Goal: Task Accomplishment & Management: Manage account settings

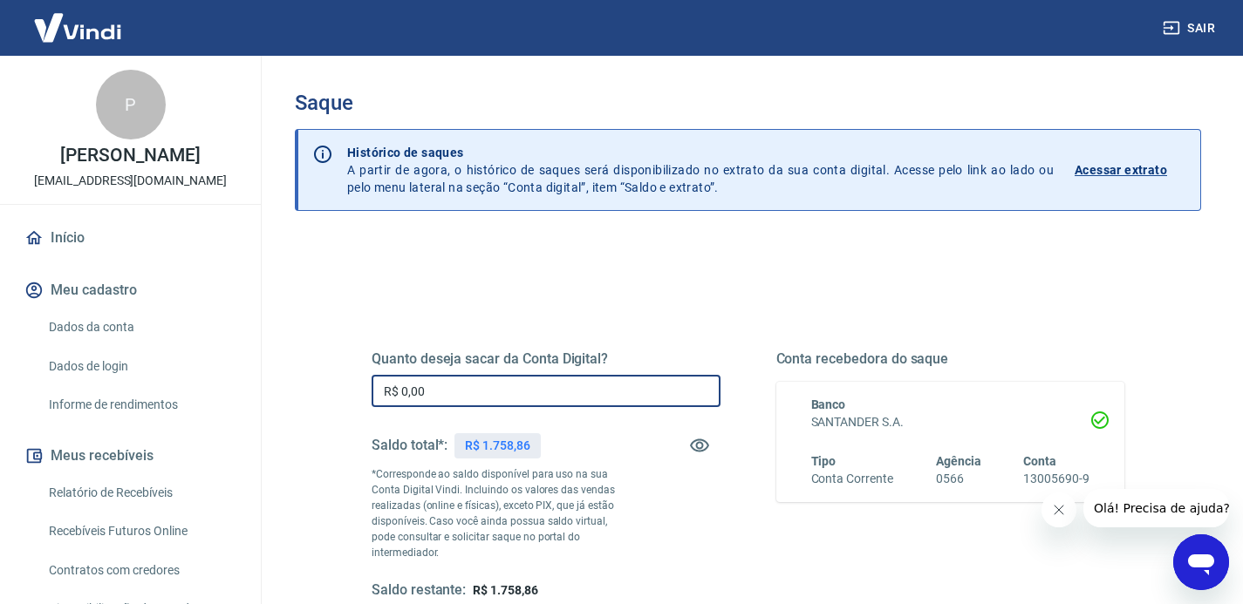
click at [592, 393] on input "R$ 0,00" at bounding box center [546, 391] width 349 height 32
drag, startPoint x: 448, startPoint y: 391, endPoint x: 412, endPoint y: 395, distance: 36.9
click at [412, 395] on input "R$ 1.500,00" at bounding box center [546, 391] width 349 height 32
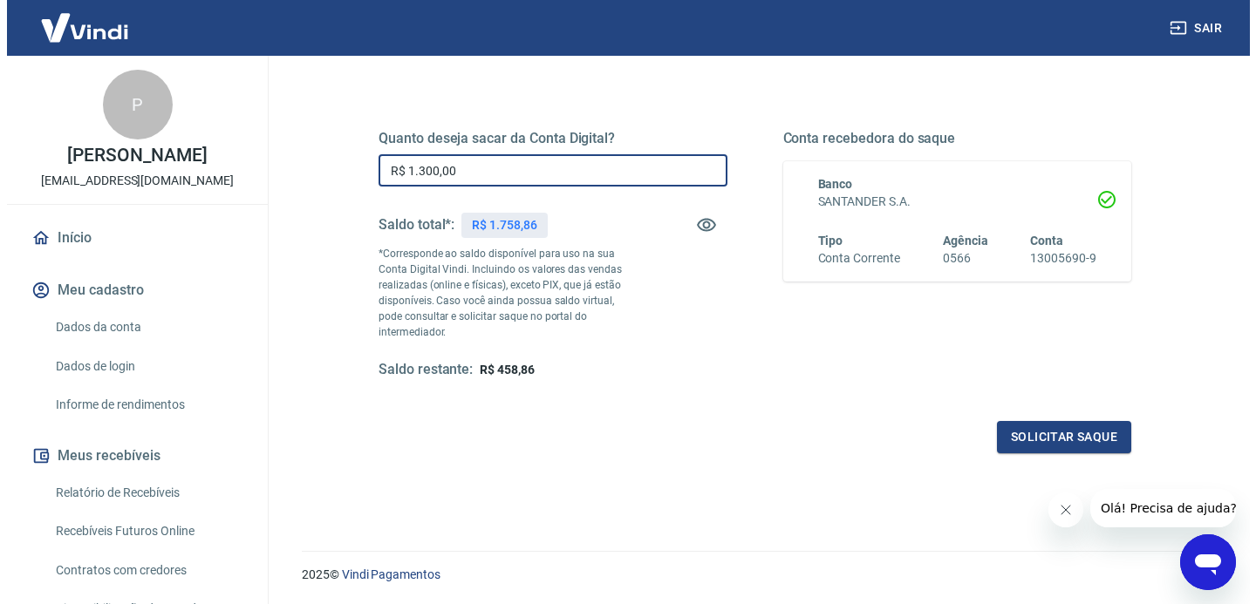
scroll to position [257, 0]
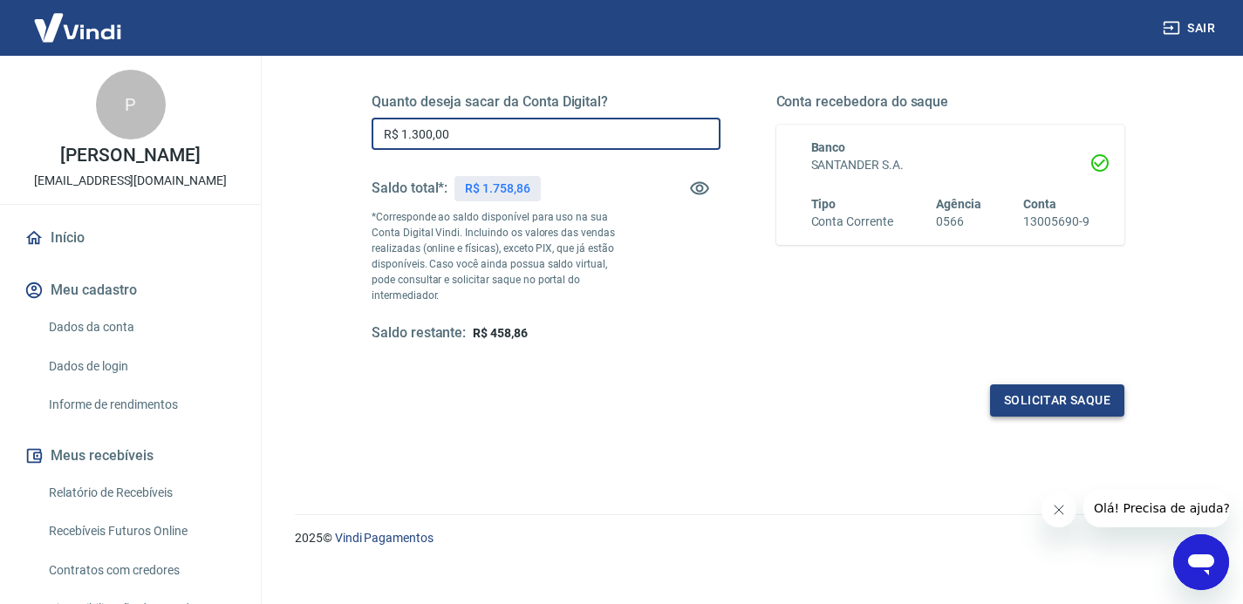
type input "R$ 1.300,00"
click at [1019, 391] on button "Solicitar saque" at bounding box center [1057, 401] width 134 height 32
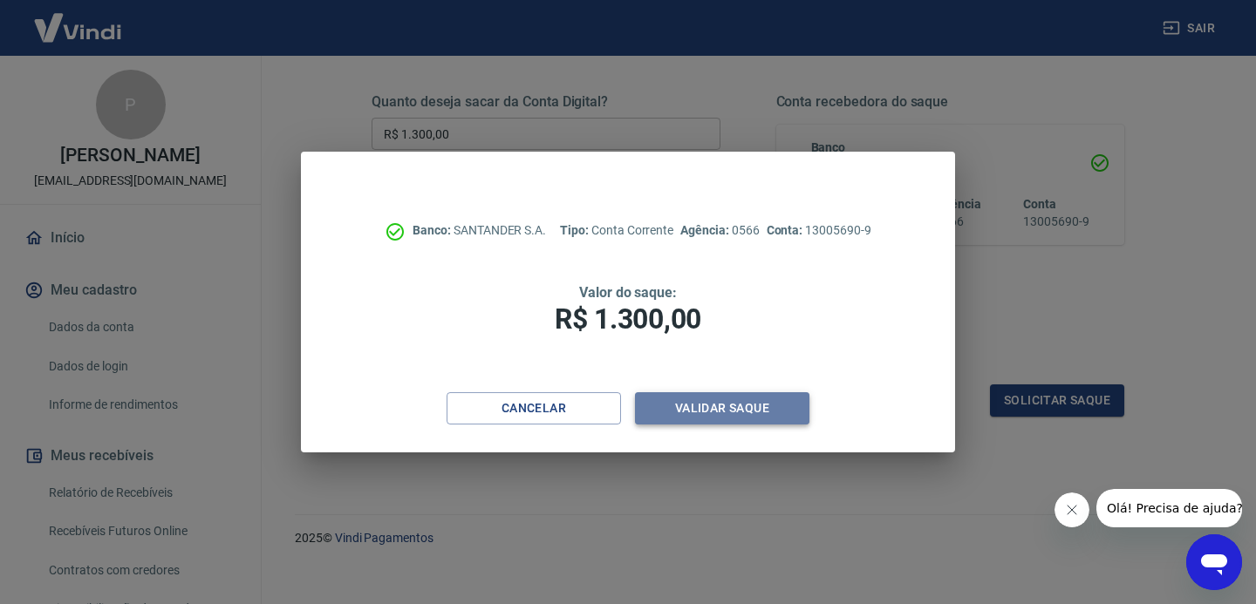
click at [693, 407] on button "Validar saque" at bounding box center [722, 409] width 174 height 32
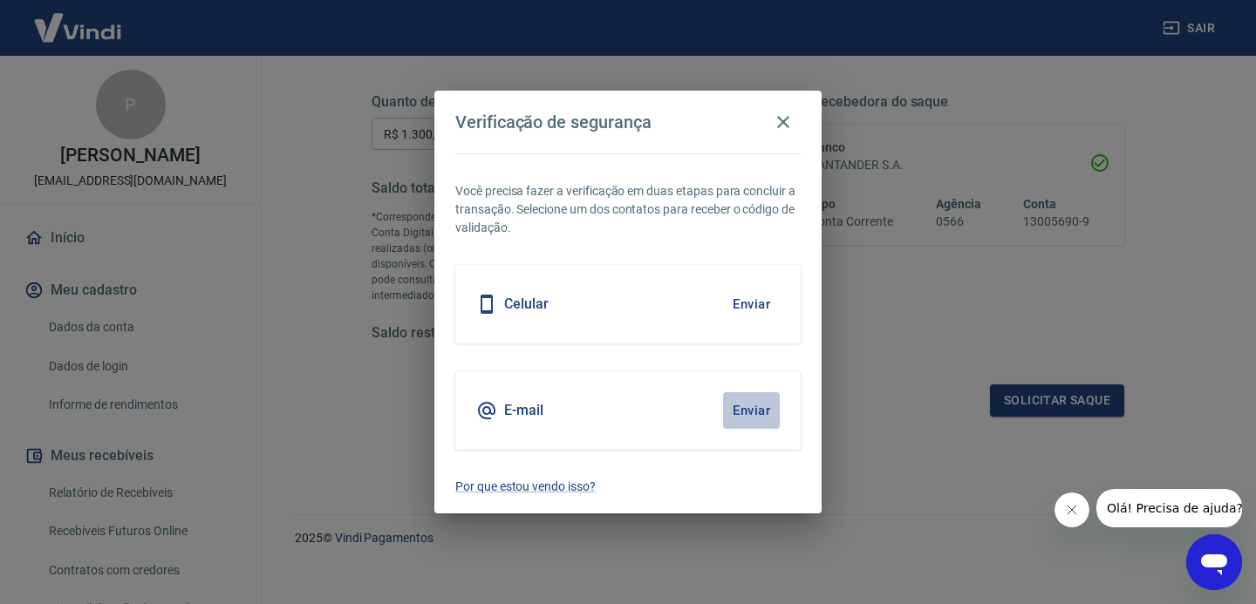
click at [744, 413] on button "Enviar" at bounding box center [751, 411] width 57 height 37
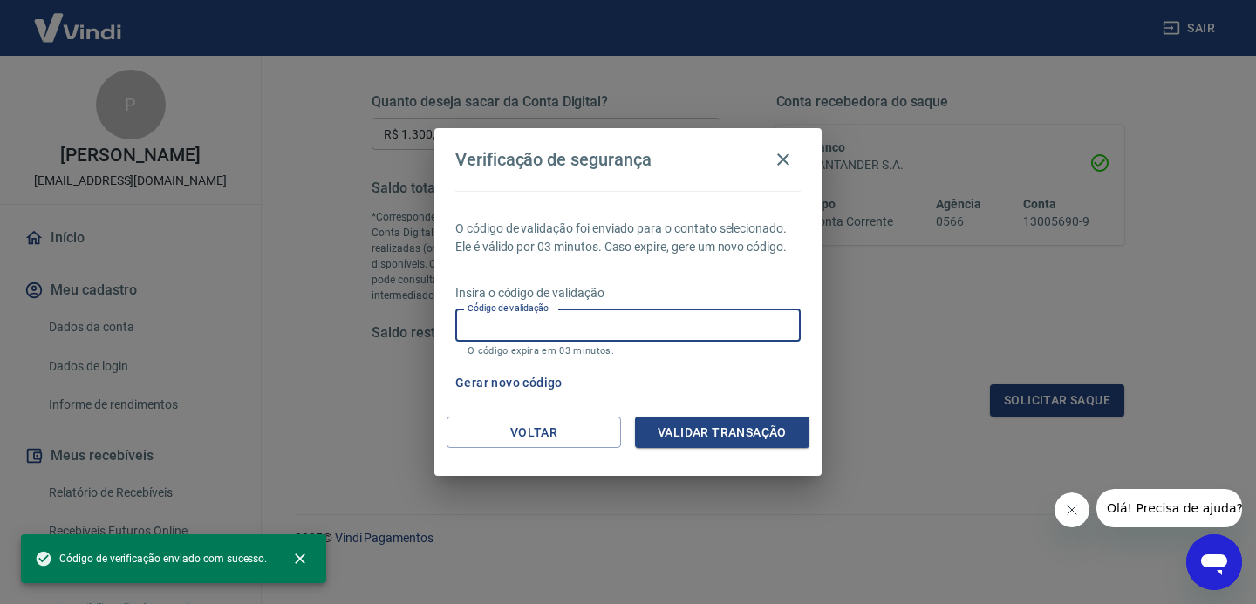
click at [572, 330] on input "Código de validação" at bounding box center [627, 326] width 345 height 32
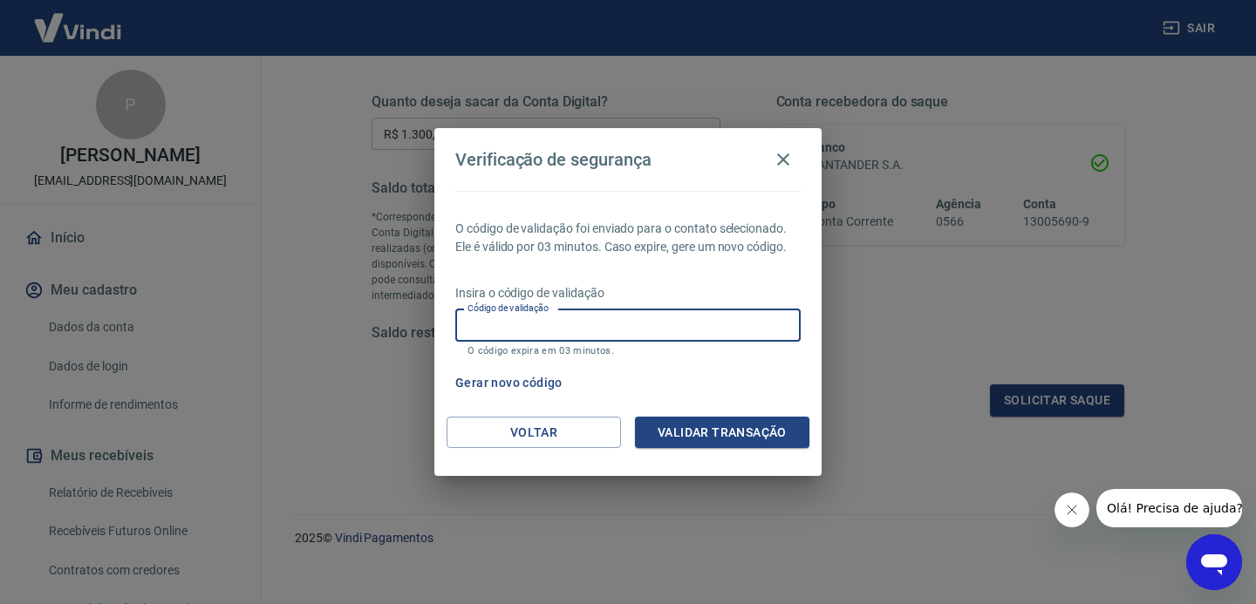
paste input "381975"
type input "381975"
click at [713, 437] on button "Validar transação" at bounding box center [722, 433] width 174 height 32
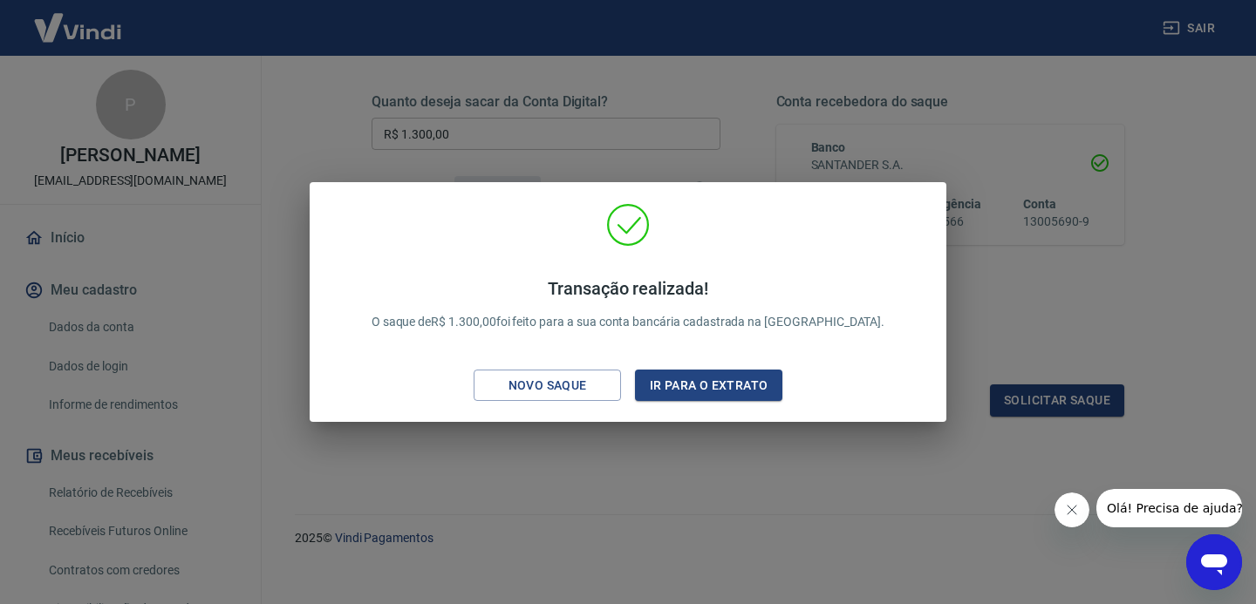
click at [754, 456] on div "Transação realizada! O saque de R$ 1.300,00 foi feito para a sua conta bancária…" at bounding box center [628, 302] width 1256 height 604
